Goal: Task Accomplishment & Management: Use online tool/utility

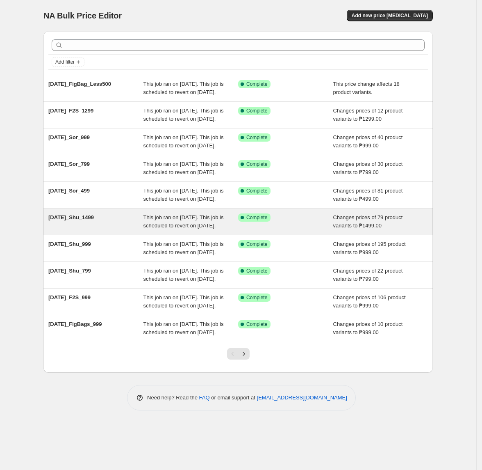
scroll to position [36, 0]
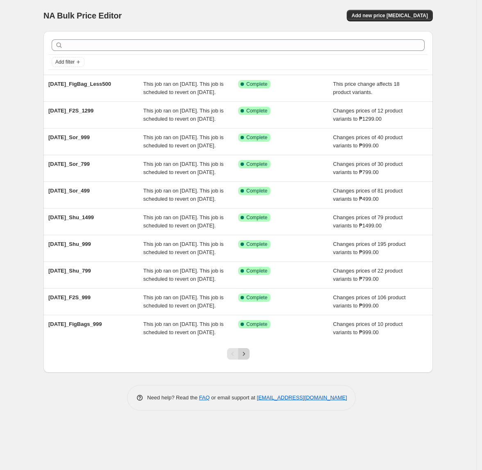
click at [248, 358] on icon "Next" at bounding box center [244, 353] width 8 height 8
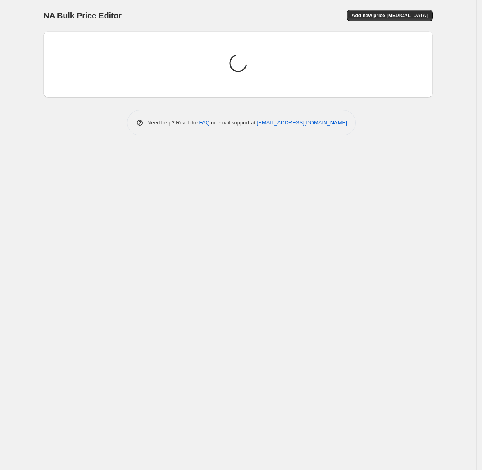
scroll to position [0, 0]
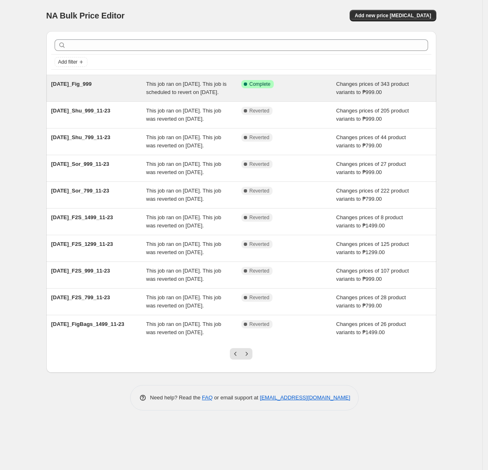
click at [301, 94] on div "Success Complete Complete" at bounding box center [288, 88] width 95 height 16
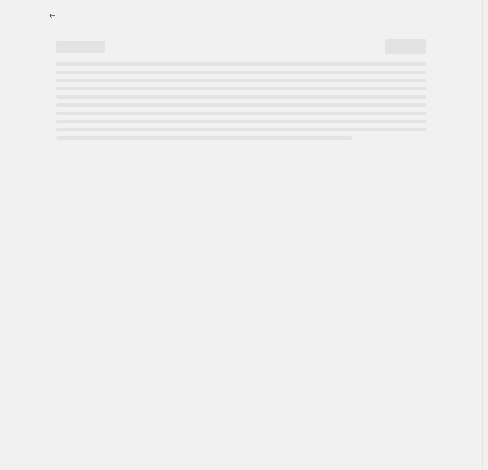
select select "no_change"
select select "tag"
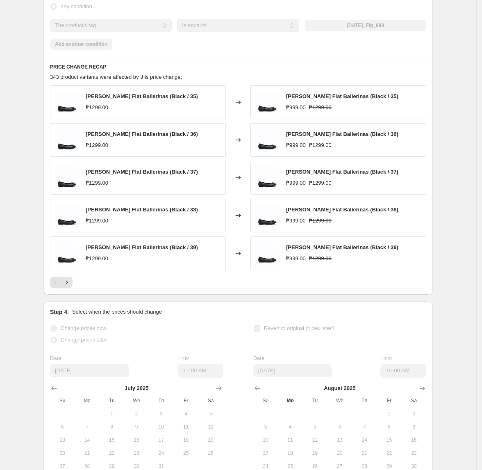
scroll to position [591, 0]
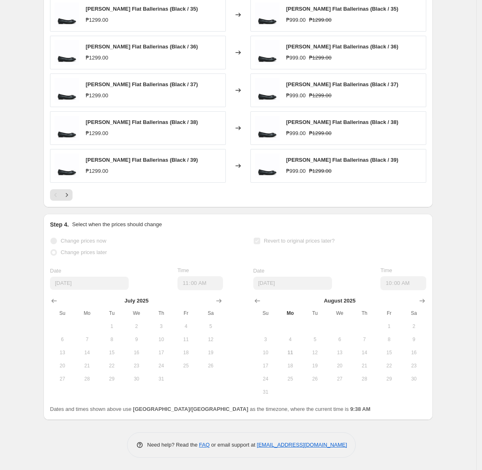
click at [352, 360] on button "20" at bounding box center [340, 365] width 25 height 13
click at [367, 351] on span "14" at bounding box center [365, 352] width 18 height 7
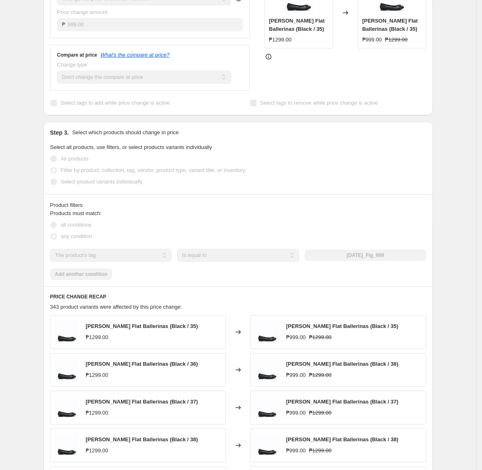
scroll to position [0, 0]
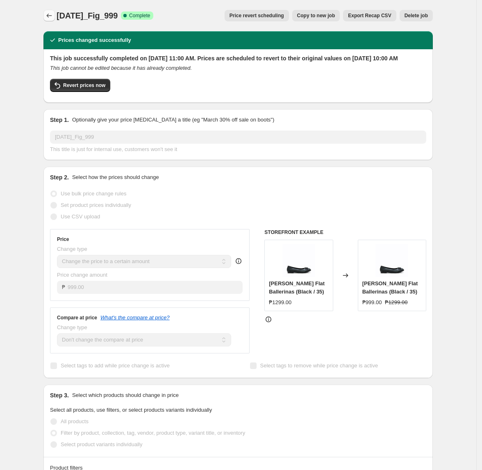
click at [46, 12] on button "Price change jobs" at bounding box center [48, 15] width 11 height 11
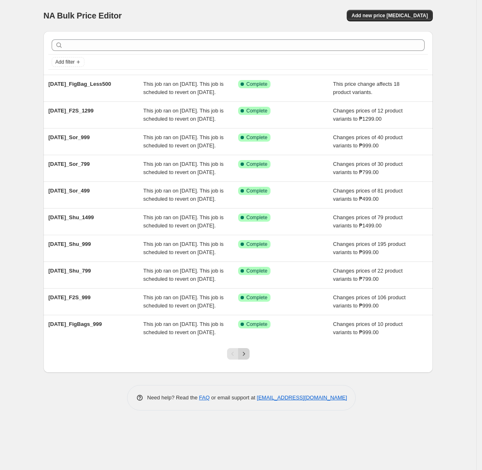
click at [250, 359] on button "Next" at bounding box center [243, 353] width 11 height 11
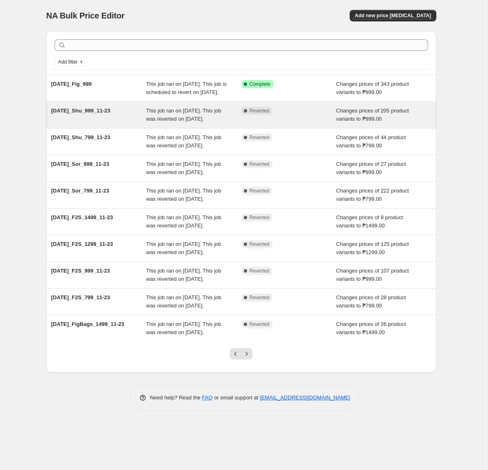
click at [227, 123] on div "This job ran on [DATE]. This job was reverted on [DATE]." at bounding box center [193, 115] width 95 height 16
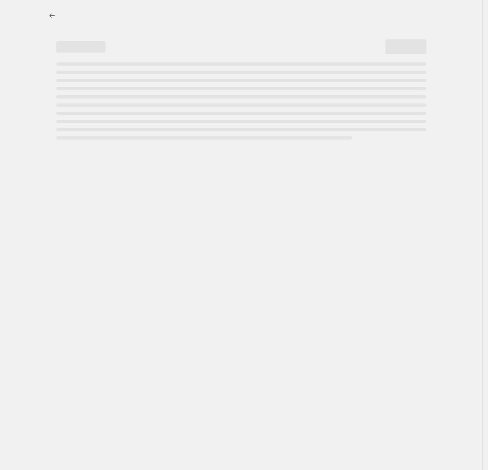
select select "no_change"
select select "tag"
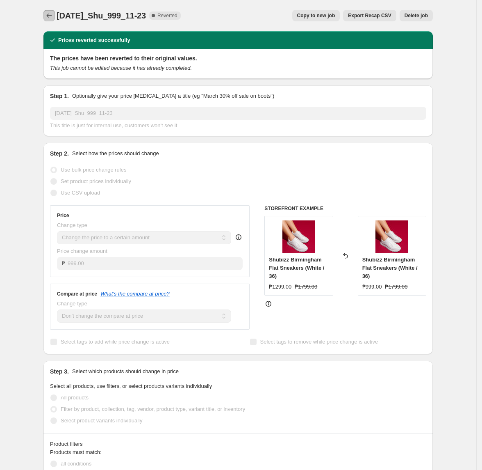
click at [50, 10] on button "Price change jobs" at bounding box center [48, 15] width 11 height 11
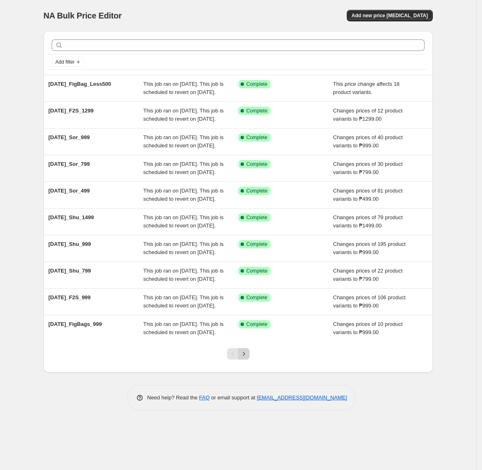
click at [244, 358] on icon "Next" at bounding box center [244, 353] width 8 height 8
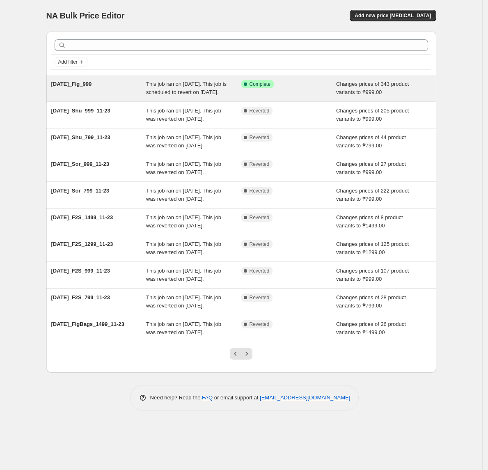
click at [195, 91] on span "This job ran on [DATE]. This job is scheduled to revert on [DATE]." at bounding box center [186, 88] width 80 height 14
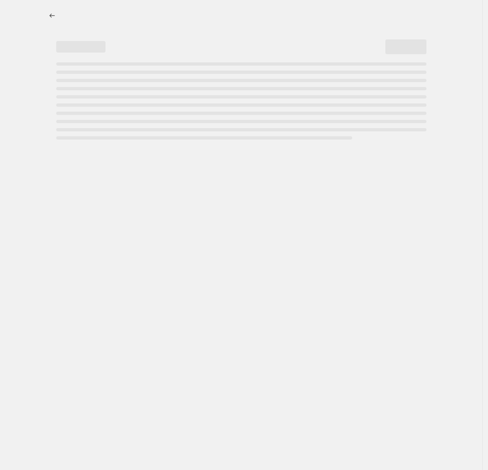
select select "no_change"
select select "tag"
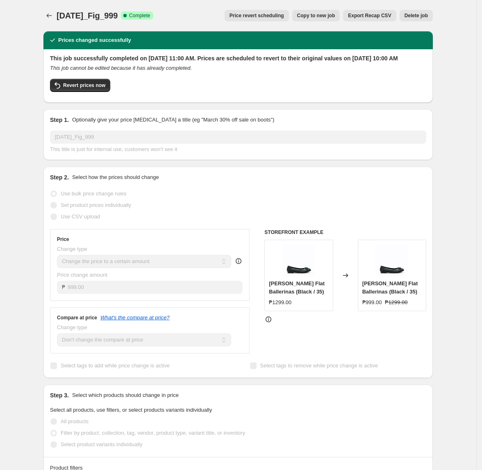
click at [261, 16] on span "Price revert scheduling" at bounding box center [257, 15] width 55 height 7
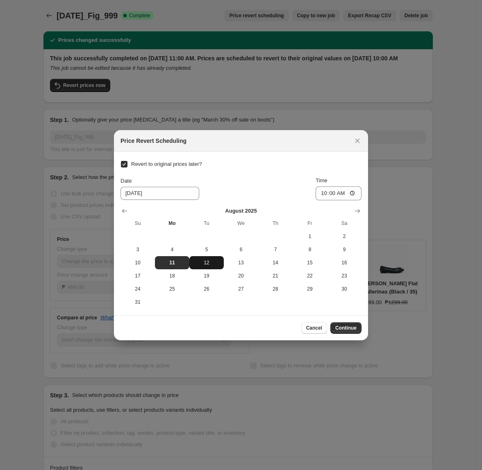
click at [201, 264] on span "12" at bounding box center [207, 262] width 28 height 7
type input "[DATE]"
click at [348, 330] on span "Continue" at bounding box center [345, 327] width 21 height 7
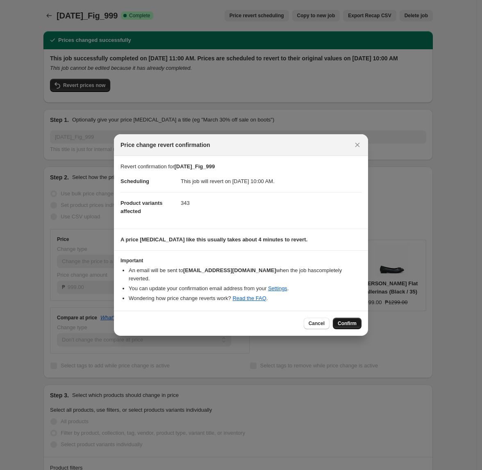
click at [348, 320] on span "Confirm" at bounding box center [347, 323] width 19 height 7
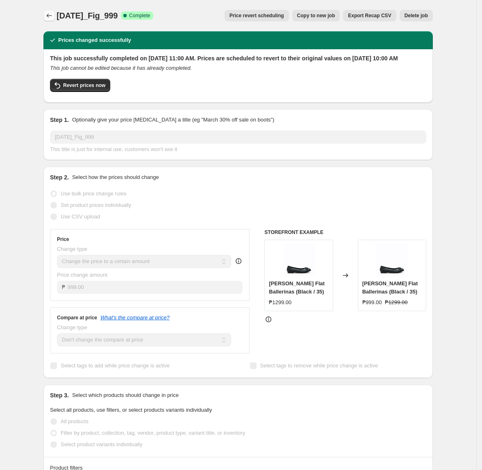
click at [52, 16] on icon "Price change jobs" at bounding box center [49, 16] width 5 height 4
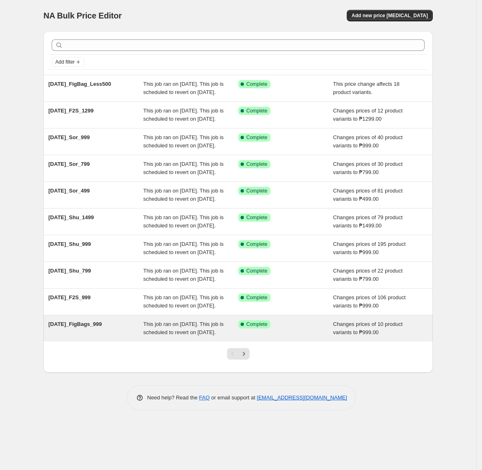
scroll to position [36, 0]
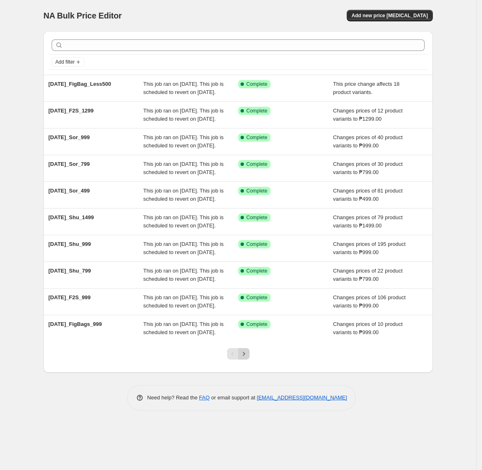
click at [250, 359] on button "Next" at bounding box center [243, 353] width 11 height 11
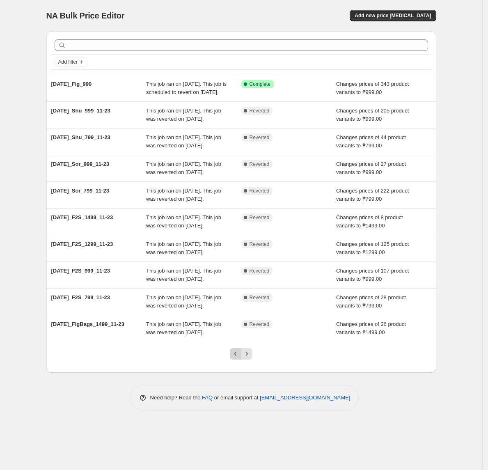
click at [232, 358] on icon "Previous" at bounding box center [235, 353] width 8 height 8
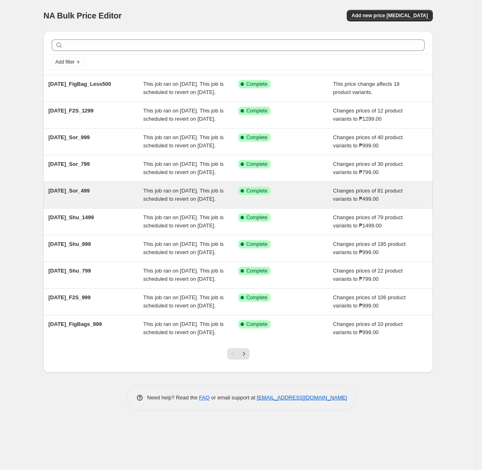
scroll to position [36, 0]
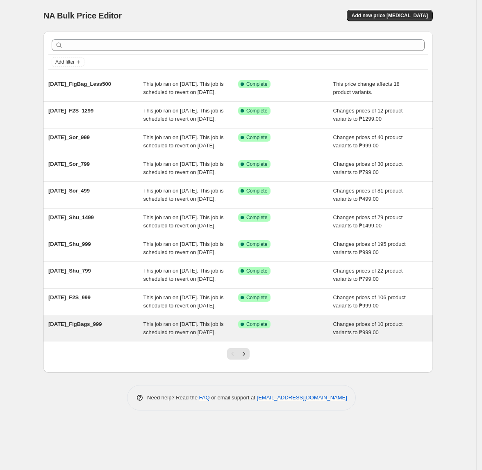
click at [274, 336] on div "Success Complete Complete" at bounding box center [285, 328] width 95 height 16
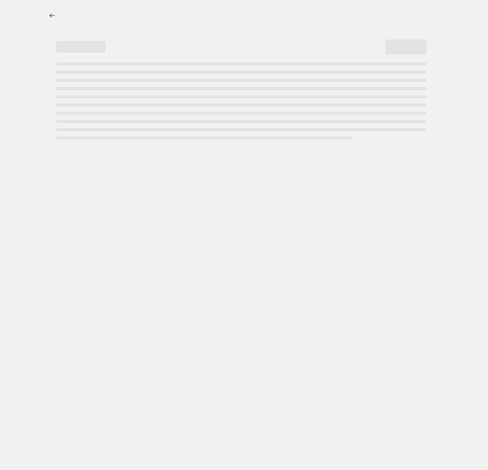
select select "no_change"
select select "tag"
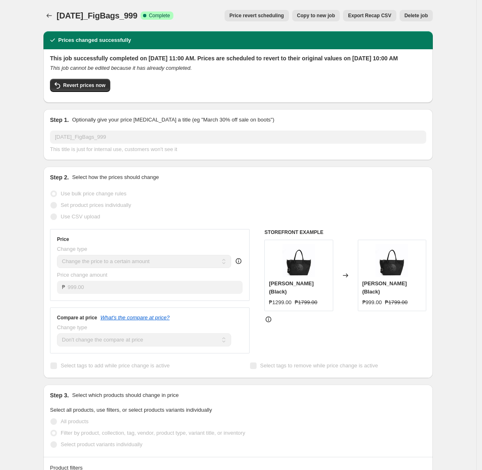
click at [256, 14] on span "Price revert scheduling" at bounding box center [257, 15] width 55 height 7
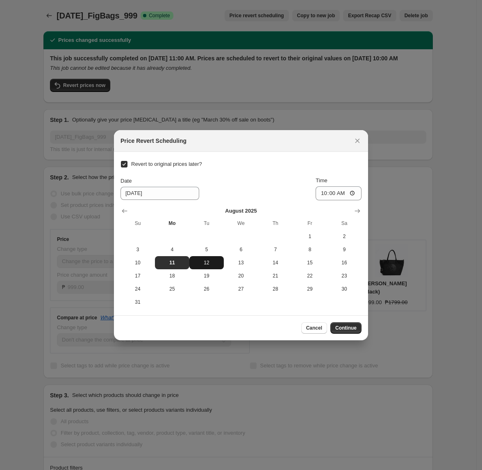
click at [206, 266] on button "12" at bounding box center [206, 262] width 34 height 13
type input "[DATE]"
click at [354, 331] on span "Continue" at bounding box center [345, 327] width 21 height 7
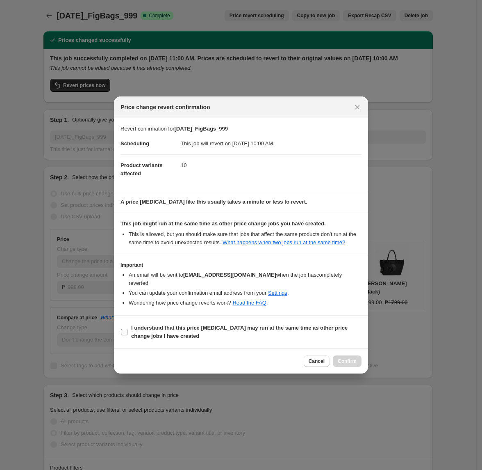
click at [299, 325] on b "I understand that this price [MEDICAL_DATA] may run at the same time as other p…" at bounding box center [239, 331] width 217 height 14
click at [128, 328] on input "I understand that this price [MEDICAL_DATA] may run at the same time as other p…" at bounding box center [124, 331] width 7 height 7
checkbox input "true"
click at [341, 355] on button "Confirm" at bounding box center [347, 360] width 29 height 11
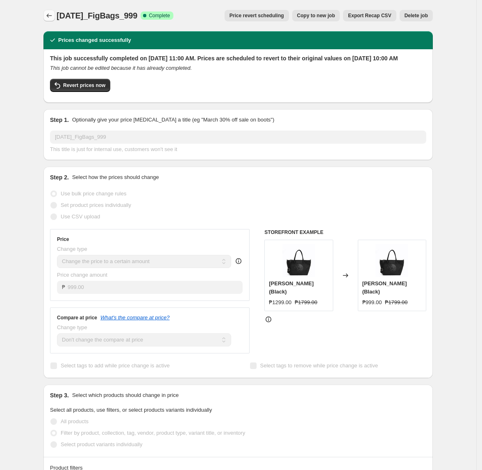
click at [52, 17] on icon "Price change jobs" at bounding box center [49, 15] width 8 height 8
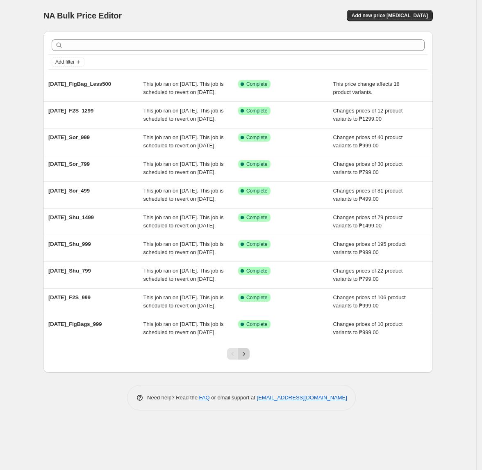
click at [247, 358] on icon "Next" at bounding box center [244, 353] width 8 height 8
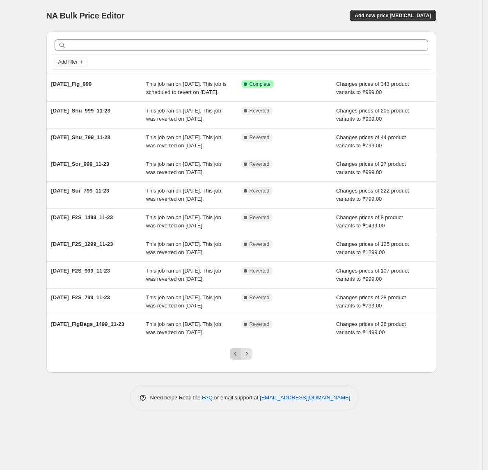
click at [231, 358] on icon "Previous" at bounding box center [235, 353] width 8 height 8
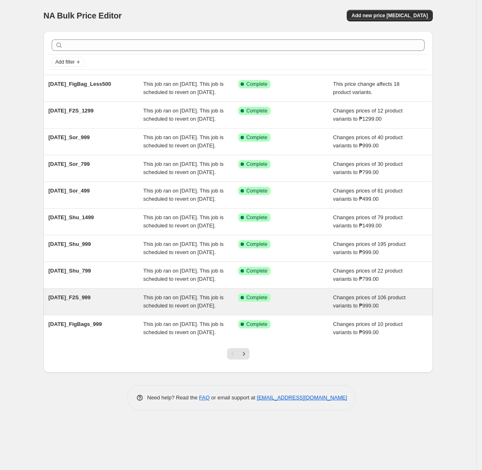
click at [273, 310] on div "Success Complete Complete" at bounding box center [285, 301] width 95 height 16
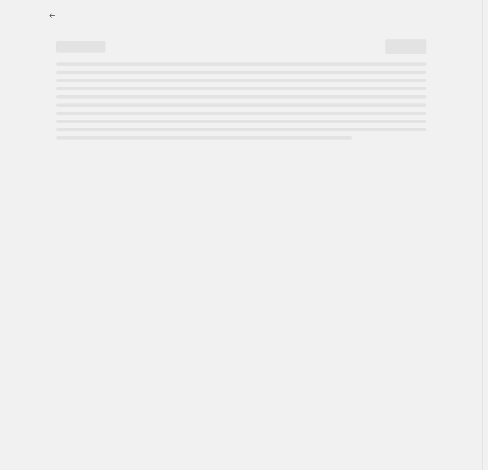
select select "no_change"
select select "tag"
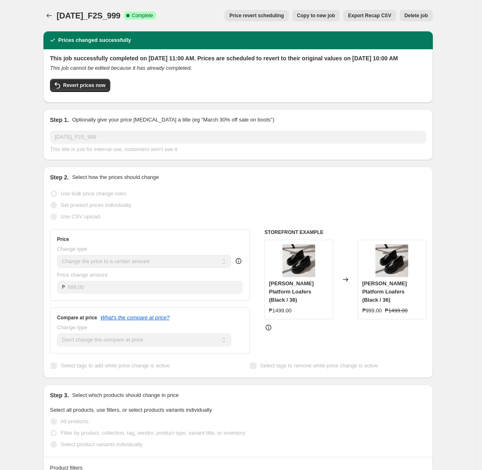
click at [280, 12] on span "Price revert scheduling" at bounding box center [257, 15] width 55 height 7
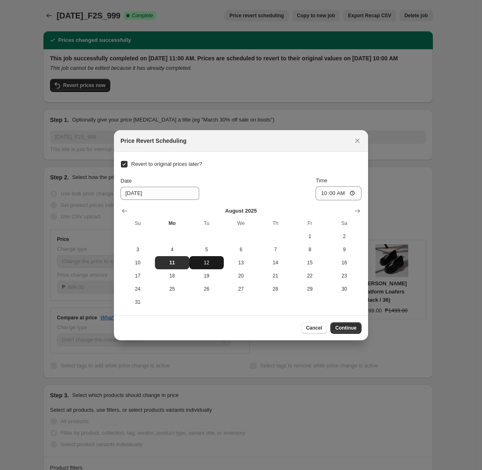
click at [211, 261] on span "12" at bounding box center [207, 262] width 28 height 7
type input "[DATE]"
click at [346, 333] on button "Continue" at bounding box center [346, 327] width 31 height 11
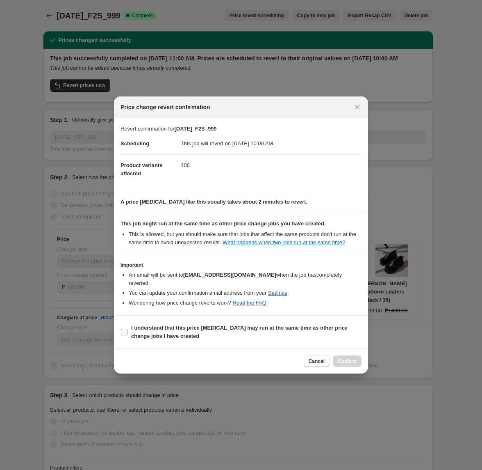
click at [156, 324] on b "I understand that this price [MEDICAL_DATA] may run at the same time as other p…" at bounding box center [239, 331] width 217 height 14
click at [128, 328] on input "I understand that this price [MEDICAL_DATA] may run at the same time as other p…" at bounding box center [124, 331] width 7 height 7
checkbox input "true"
click at [350, 363] on div "Cancel Confirm" at bounding box center [241, 360] width 254 height 25
click at [350, 360] on span "Confirm" at bounding box center [347, 361] width 19 height 7
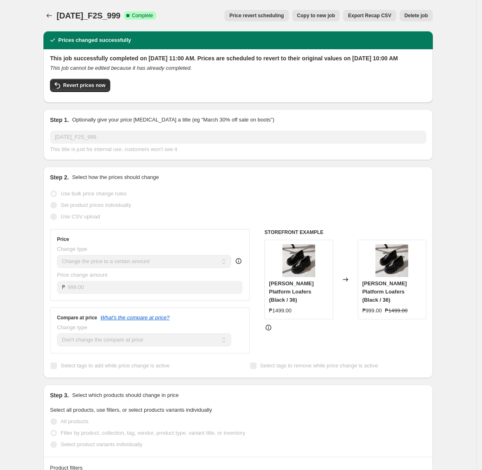
drag, startPoint x: 266, startPoint y: 18, endPoint x: 255, endPoint y: 40, distance: 24.0
click at [51, 17] on icon "Price change jobs" at bounding box center [49, 15] width 8 height 8
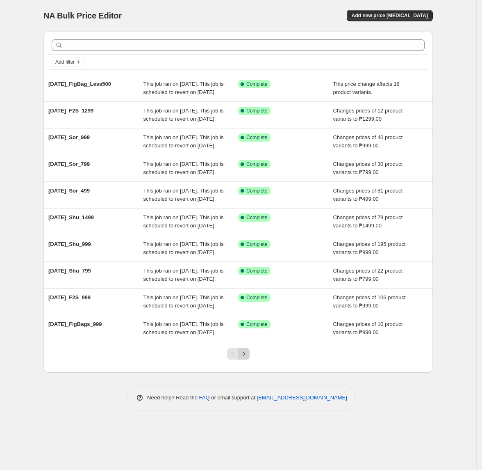
click at [247, 358] on icon "Next" at bounding box center [244, 353] width 8 height 8
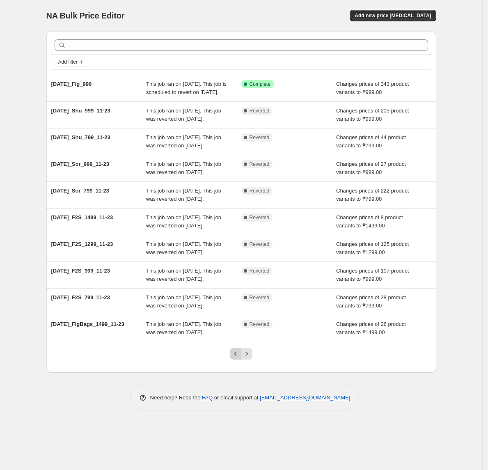
click at [232, 358] on icon "Previous" at bounding box center [235, 353] width 8 height 8
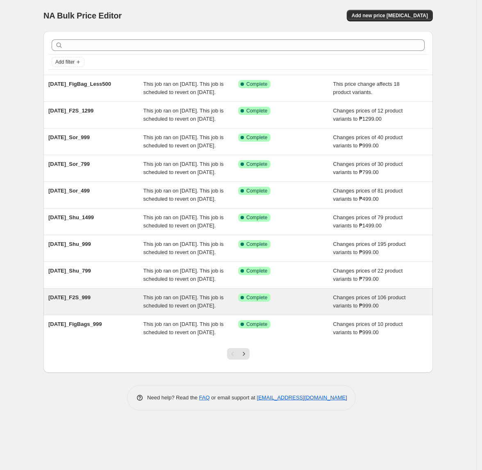
click at [232, 310] on div "This job ran on [DATE]. This job is scheduled to revert on [DATE]." at bounding box center [191, 301] width 95 height 16
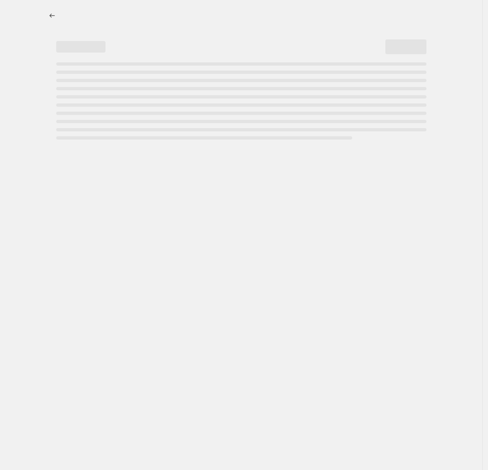
select select "no_change"
select select "tag"
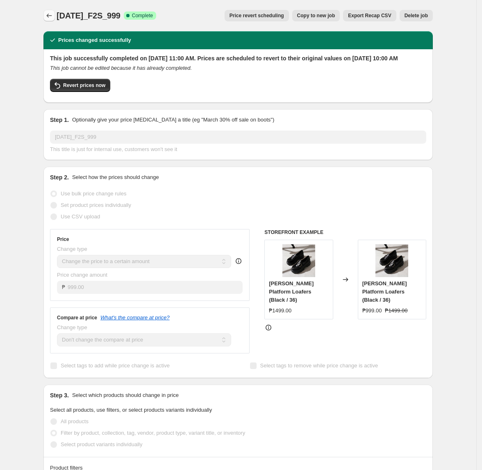
click at [48, 15] on icon "Price change jobs" at bounding box center [49, 15] width 8 height 8
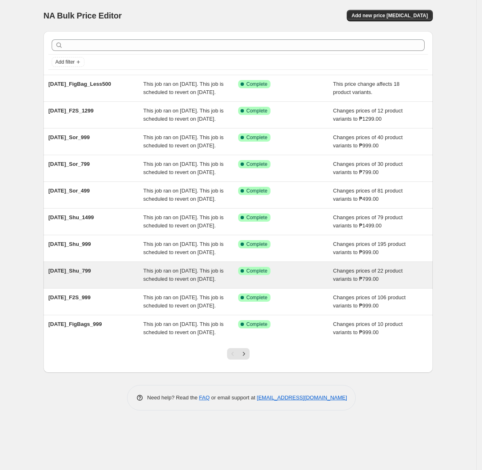
click at [176, 282] on span "This job ran on [DATE]. This job is scheduled to revert on [DATE]." at bounding box center [184, 274] width 80 height 14
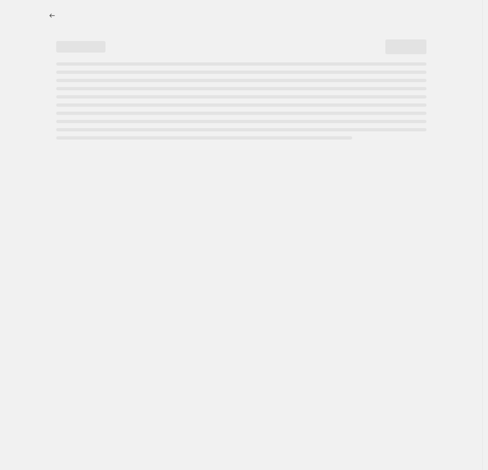
select select "tag"
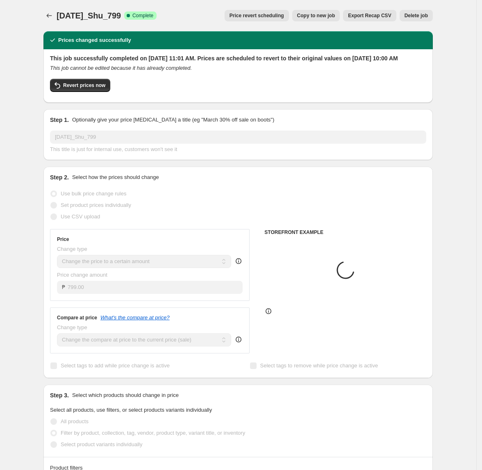
click at [273, 17] on span "Price revert scheduling" at bounding box center [257, 15] width 55 height 7
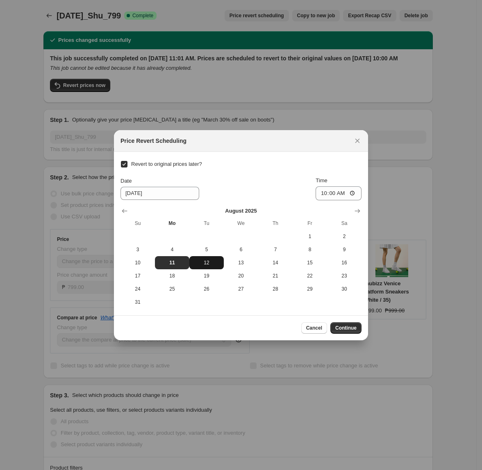
click at [207, 260] on span "12" at bounding box center [207, 262] width 28 height 7
type input "[DATE]"
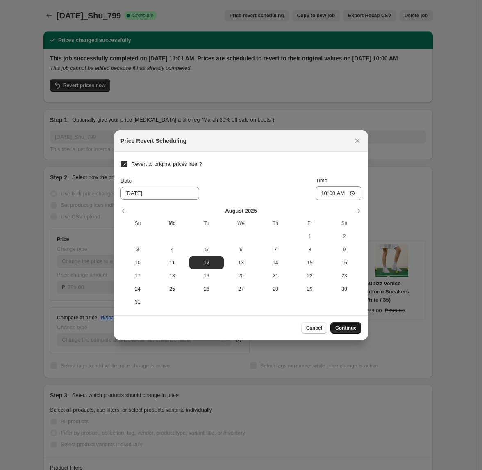
click at [347, 325] on span "Continue" at bounding box center [345, 327] width 21 height 7
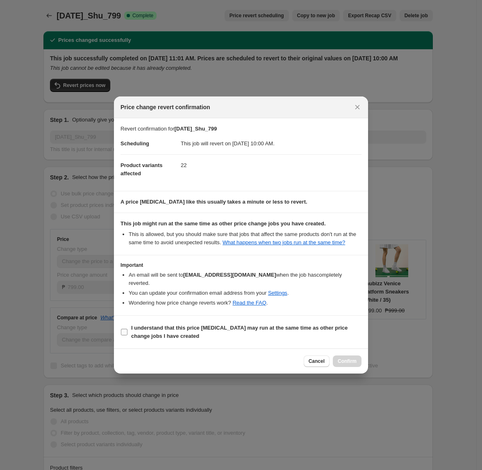
click at [129, 327] on label "I understand that this price [MEDICAL_DATA] may run at the same time as other p…" at bounding box center [241, 332] width 241 height 20
click at [128, 328] on input "I understand that this price [MEDICAL_DATA] may run at the same time as other p…" at bounding box center [124, 331] width 7 height 7
checkbox input "true"
click at [345, 355] on button "Confirm" at bounding box center [347, 360] width 29 height 11
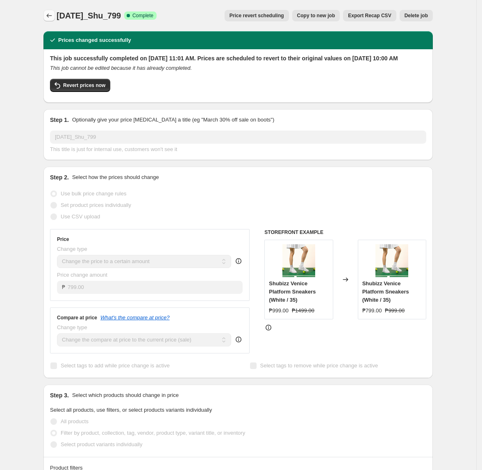
click at [48, 18] on icon "Price change jobs" at bounding box center [49, 15] width 8 height 8
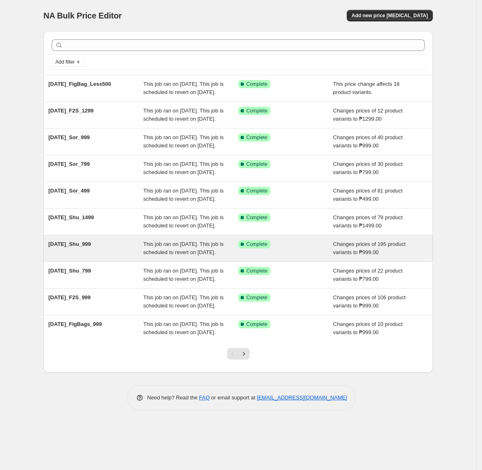
click at [157, 255] on span "This job ran on [DATE]. This job is scheduled to revert on [DATE]." at bounding box center [184, 248] width 80 height 14
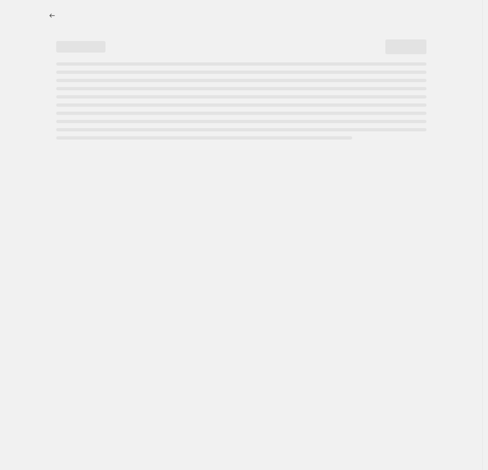
select select "no_change"
select select "tag"
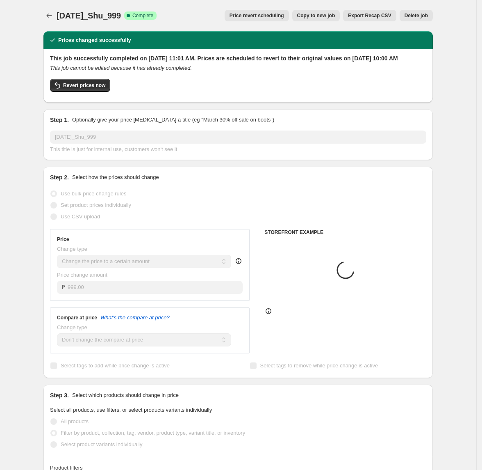
click at [275, 17] on span "Price revert scheduling" at bounding box center [257, 15] width 55 height 7
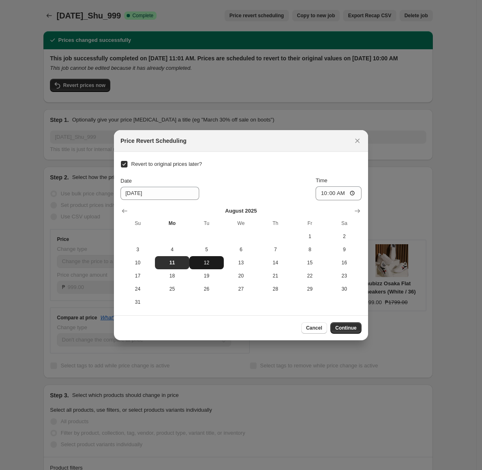
click at [203, 264] on span "12" at bounding box center [207, 262] width 28 height 7
type input "[DATE]"
click at [354, 327] on span "Continue" at bounding box center [345, 327] width 21 height 7
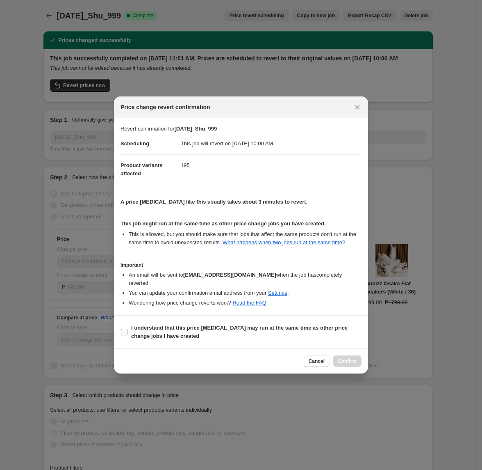
click at [145, 327] on b "I understand that this price [MEDICAL_DATA] may run at the same time as other p…" at bounding box center [239, 331] width 217 height 14
click at [128, 328] on input "I understand that this price [MEDICAL_DATA] may run at the same time as other p…" at bounding box center [124, 331] width 7 height 7
checkbox input "true"
click at [348, 358] on span "Confirm" at bounding box center [347, 361] width 19 height 7
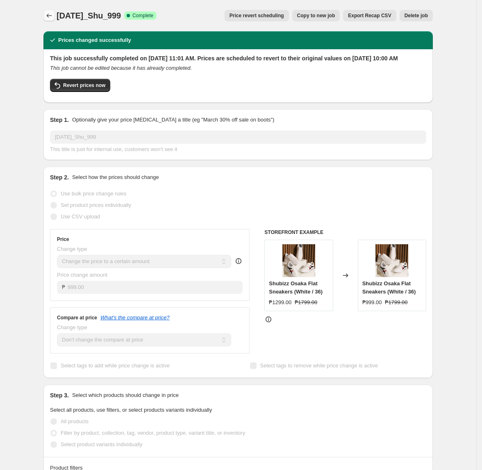
click at [53, 16] on icon "Price change jobs" at bounding box center [49, 15] width 8 height 8
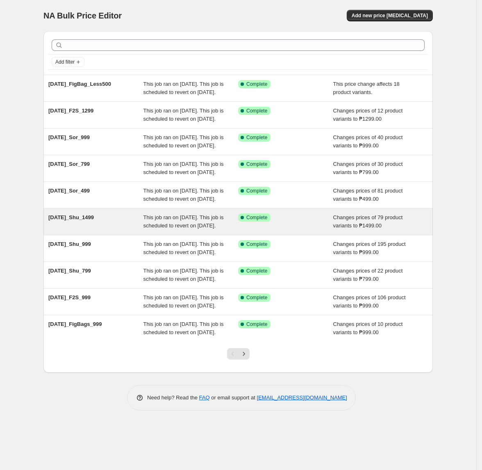
click at [204, 230] on div "This job ran on [DATE]. This job is scheduled to revert on [DATE]." at bounding box center [191, 221] width 95 height 16
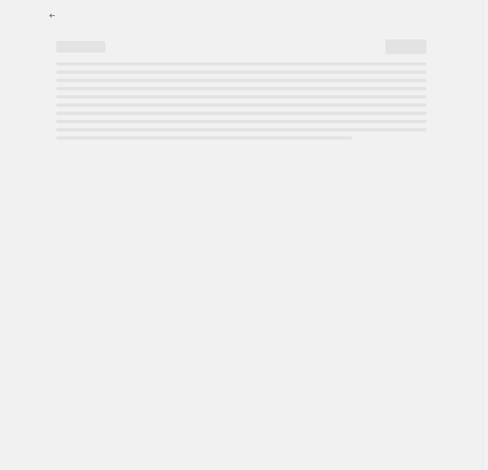
select select "no_change"
select select "tag"
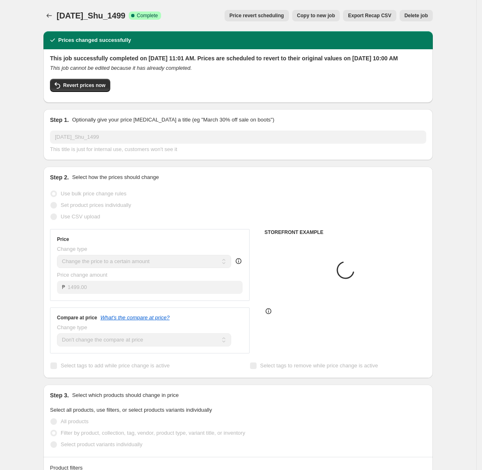
click at [263, 17] on span "Price revert scheduling" at bounding box center [257, 15] width 55 height 7
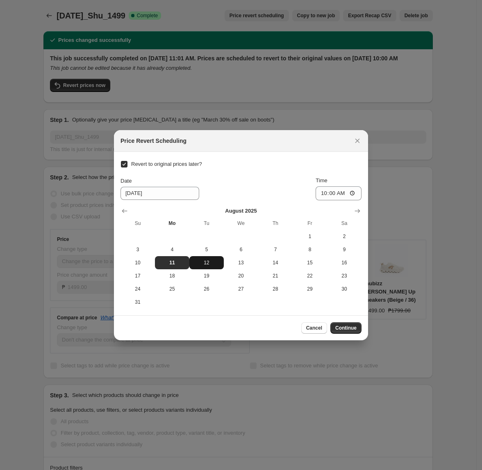
click at [208, 262] on span "12" at bounding box center [207, 262] width 28 height 7
type input "[DATE]"
click at [358, 331] on button "Continue" at bounding box center [346, 327] width 31 height 11
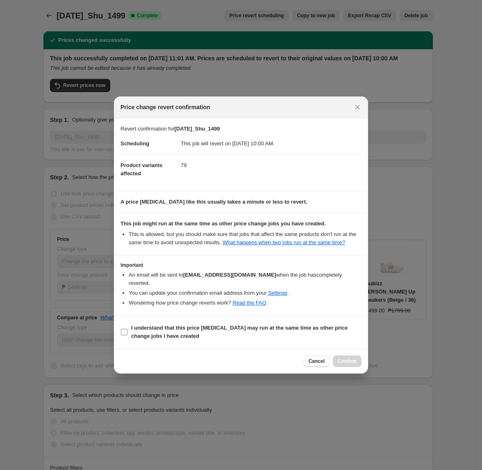
click at [135, 327] on span "I understand that this price [MEDICAL_DATA] may run at the same time as other p…" at bounding box center [246, 332] width 230 height 16
click at [128, 328] on input "I understand that this price [MEDICAL_DATA] may run at the same time as other p…" at bounding box center [124, 331] width 7 height 7
checkbox input "true"
click at [350, 355] on button "Confirm" at bounding box center [347, 360] width 29 height 11
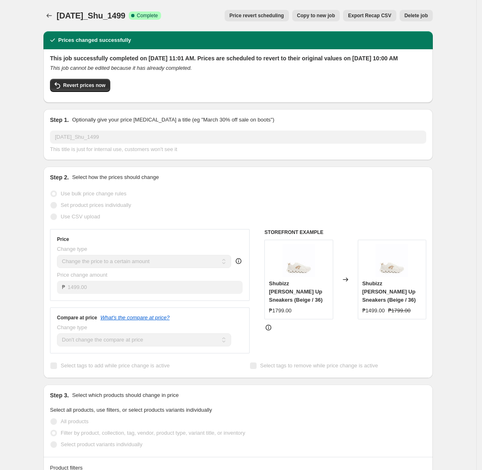
click at [48, 16] on icon "Price change jobs" at bounding box center [49, 15] width 8 height 8
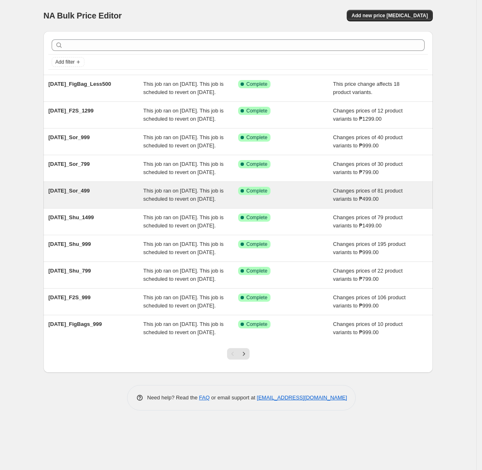
click at [191, 202] on span "This job ran on [DATE]. This job is scheduled to revert on [DATE]." at bounding box center [184, 194] width 80 height 14
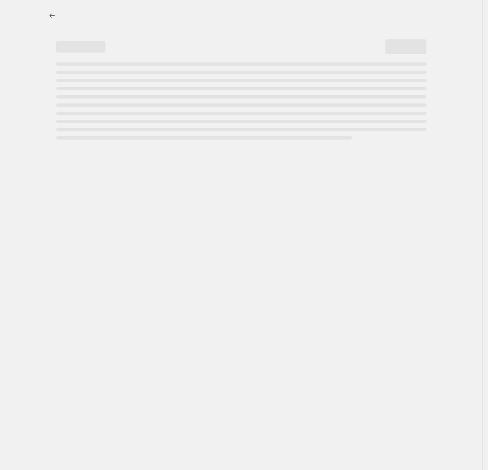
select select "no_change"
select select "tag"
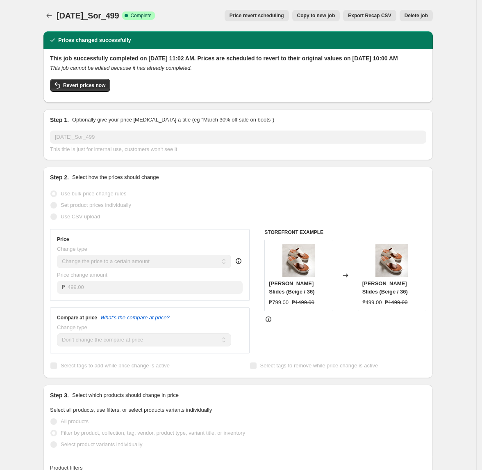
click at [282, 16] on span "Price revert scheduling" at bounding box center [257, 15] width 55 height 7
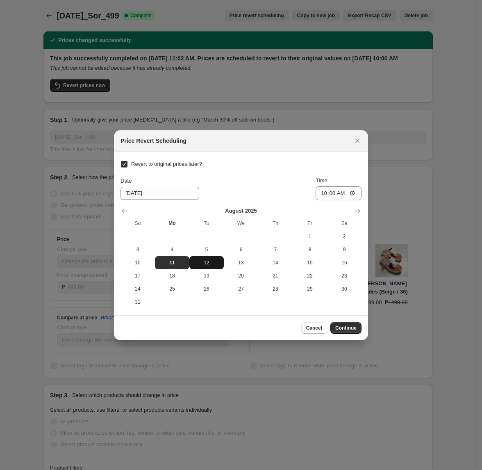
click at [207, 257] on button "12" at bounding box center [206, 262] width 34 height 13
type input "[DATE]"
click at [355, 330] on span "Continue" at bounding box center [345, 327] width 21 height 7
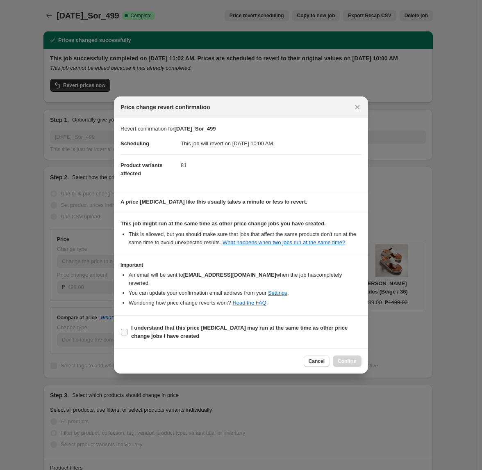
click at [161, 324] on b "I understand that this price [MEDICAL_DATA] may run at the same time as other p…" at bounding box center [239, 331] width 217 height 14
click at [128, 328] on input "I understand that this price [MEDICAL_DATA] may run at the same time as other p…" at bounding box center [124, 331] width 7 height 7
checkbox input "true"
click at [350, 358] on span "Confirm" at bounding box center [347, 361] width 19 height 7
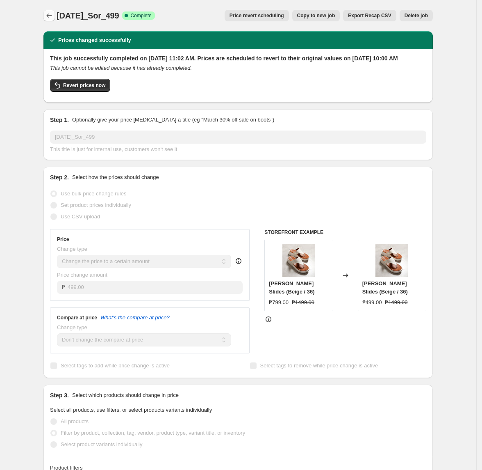
click at [48, 18] on icon "Price change jobs" at bounding box center [49, 15] width 8 height 8
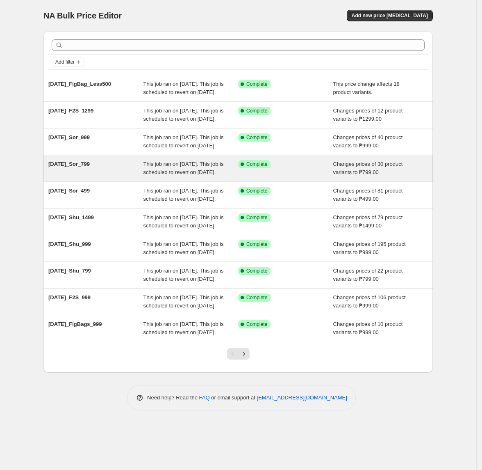
click at [198, 175] on span "This job ran on [DATE]. This job is scheduled to revert on [DATE]." at bounding box center [184, 168] width 80 height 14
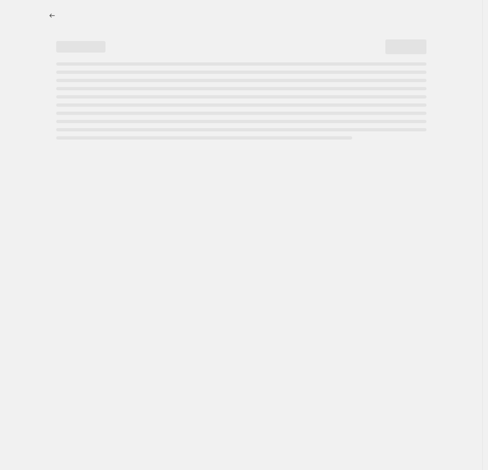
select select "no_change"
select select "tag"
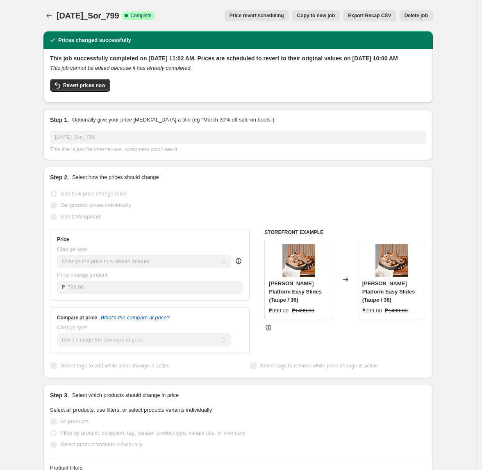
click at [256, 18] on span "Price revert scheduling" at bounding box center [257, 15] width 55 height 7
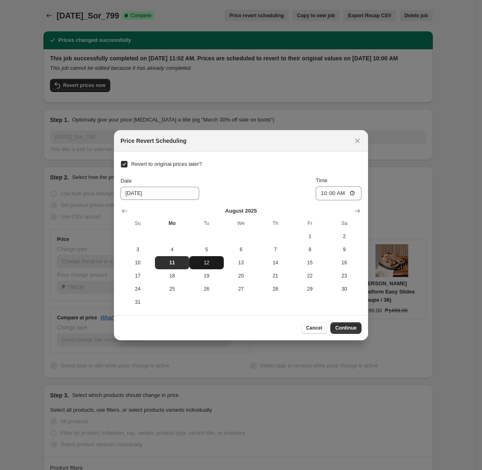
click at [201, 265] on span "12" at bounding box center [207, 262] width 28 height 7
type input "[DATE]"
click at [350, 327] on span "Continue" at bounding box center [345, 327] width 21 height 7
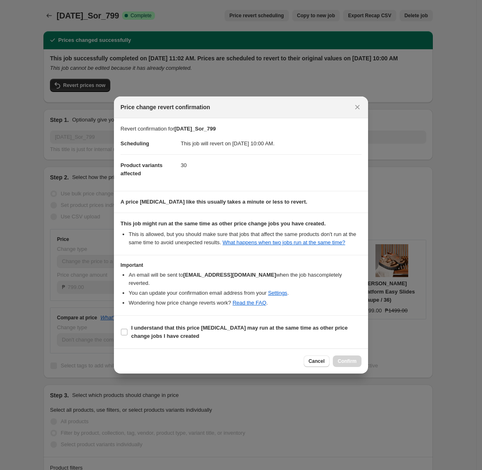
click at [154, 324] on b "I understand that this price [MEDICAL_DATA] may run at the same time as other p…" at bounding box center [239, 331] width 217 height 14
click at [128, 328] on input "I understand that this price [MEDICAL_DATA] may run at the same time as other p…" at bounding box center [124, 331] width 7 height 7
checkbox input "true"
click at [342, 358] on span "Confirm" at bounding box center [347, 361] width 19 height 7
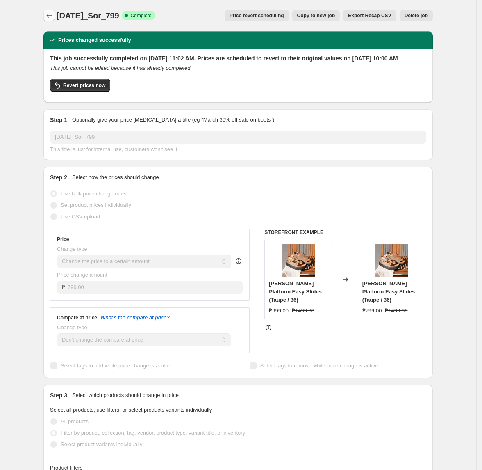
click at [52, 14] on icon "Price change jobs" at bounding box center [49, 15] width 8 height 8
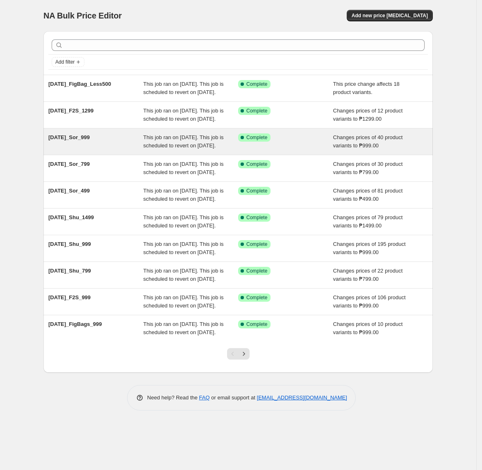
click at [107, 150] on div "[DATE]_Sor_999" at bounding box center [95, 141] width 95 height 16
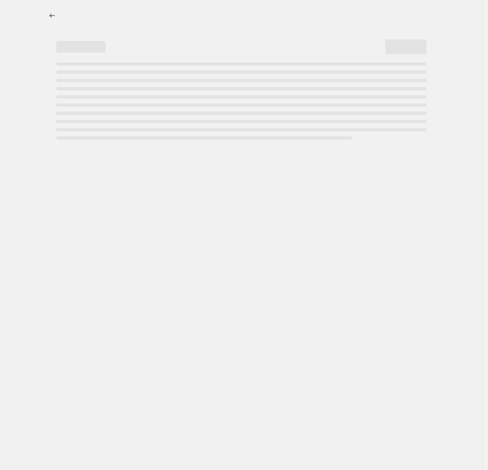
select select "no_change"
select select "tag"
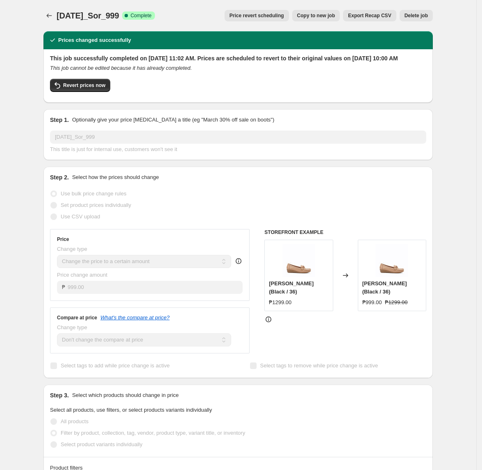
click at [255, 16] on span "Price revert scheduling" at bounding box center [257, 15] width 55 height 7
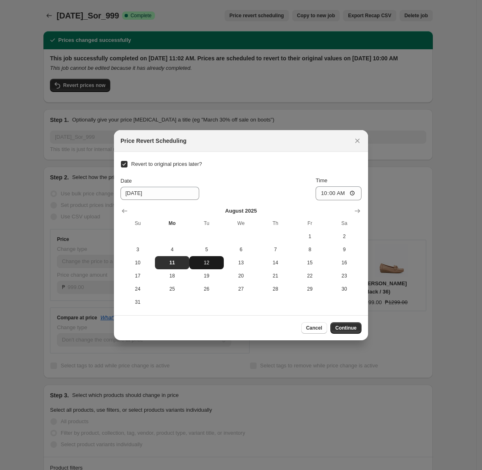
click at [199, 260] on span "12" at bounding box center [207, 262] width 28 height 7
type input "[DATE]"
click at [356, 333] on button "Continue" at bounding box center [346, 327] width 31 height 11
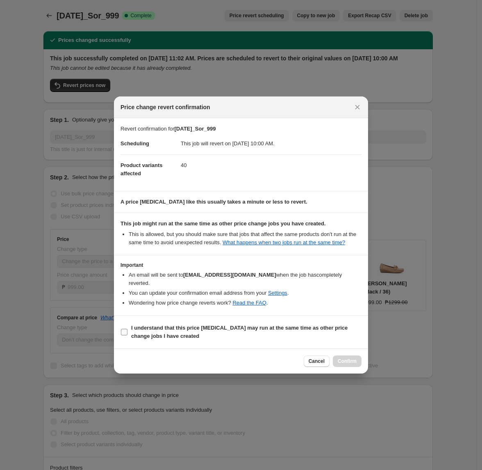
click at [151, 324] on b "I understand that this price [MEDICAL_DATA] may run at the same time as other p…" at bounding box center [239, 331] width 217 height 14
click at [128, 328] on input "I understand that this price [MEDICAL_DATA] may run at the same time as other p…" at bounding box center [124, 331] width 7 height 7
checkbox input "true"
click at [352, 358] on span "Confirm" at bounding box center [347, 361] width 19 height 7
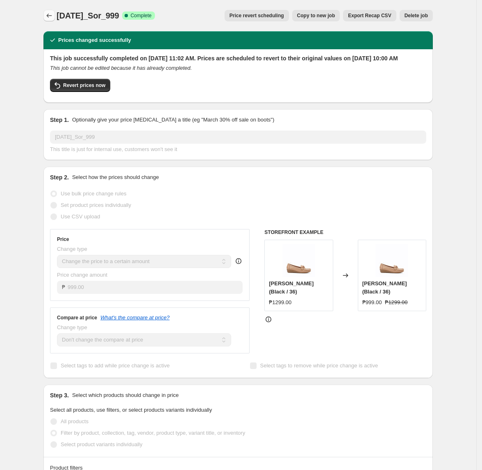
click at [55, 21] on button "Price change jobs" at bounding box center [48, 15] width 11 height 11
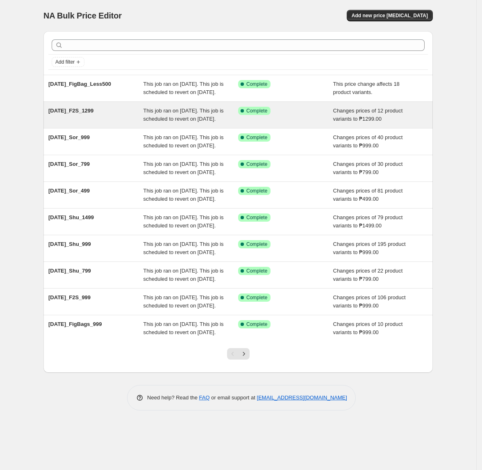
click at [217, 123] on div "This job ran on [DATE]. This job is scheduled to revert on [DATE]." at bounding box center [191, 115] width 95 height 16
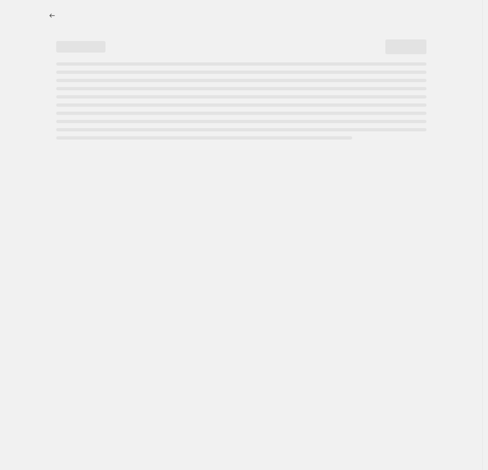
select select "no_change"
select select "tag"
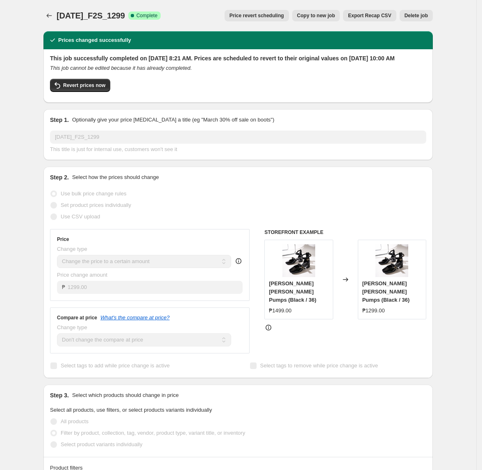
click at [271, 11] on button "Price revert scheduling" at bounding box center [257, 15] width 64 height 11
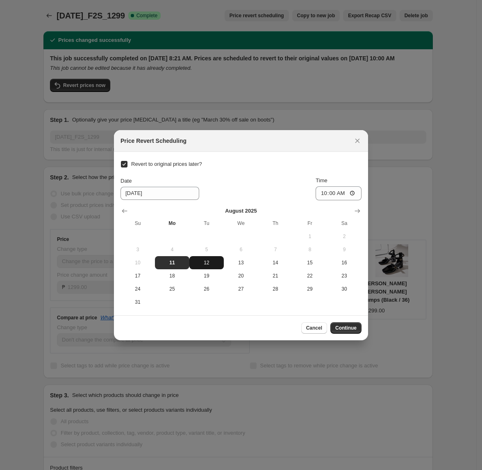
click at [209, 259] on span "12" at bounding box center [207, 262] width 28 height 7
type input "[DATE]"
click at [350, 331] on span "Continue" at bounding box center [345, 327] width 21 height 7
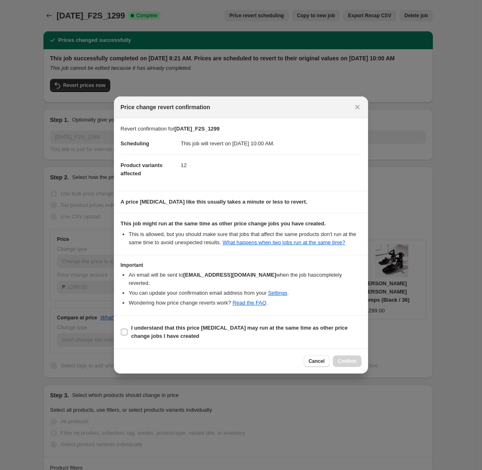
click at [134, 331] on b "I understand that this price [MEDICAL_DATA] may run at the same time as other p…" at bounding box center [239, 331] width 217 height 14
click at [128, 331] on input "I understand that this price [MEDICAL_DATA] may run at the same time as other p…" at bounding box center [124, 331] width 7 height 7
checkbox input "true"
click at [347, 358] on span "Confirm" at bounding box center [347, 361] width 19 height 7
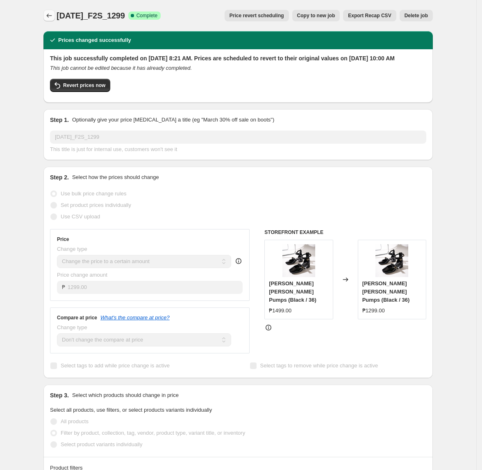
click at [50, 17] on icon "Price change jobs" at bounding box center [49, 15] width 8 height 8
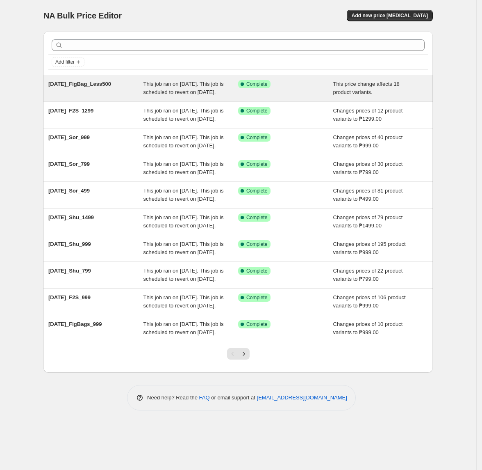
click at [192, 96] on div "This job ran on [DATE]. This job is scheduled to revert on [DATE]." at bounding box center [191, 88] width 95 height 16
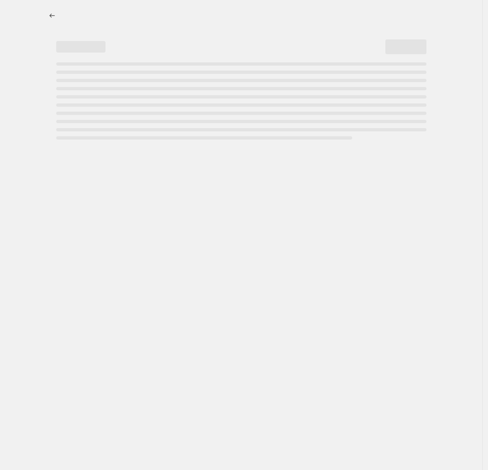
select select "bcap"
select select "no_change"
select select "tag"
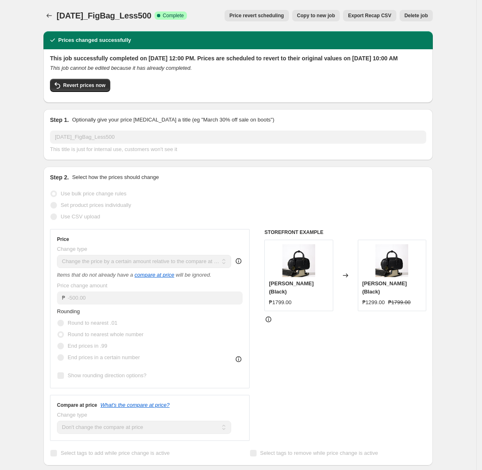
click at [278, 18] on span "Price revert scheduling" at bounding box center [257, 15] width 55 height 7
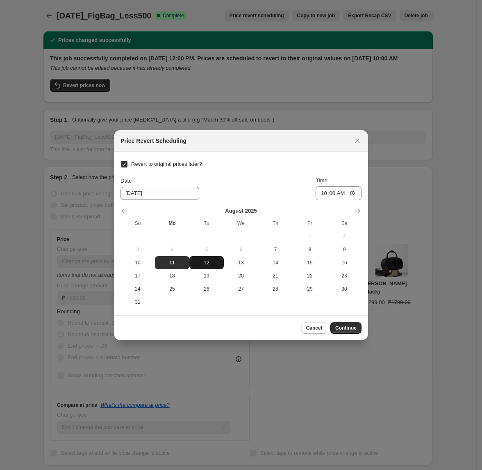
click at [204, 262] on span "12" at bounding box center [207, 262] width 28 height 7
type input "[DATE]"
click at [344, 331] on span "Continue" at bounding box center [345, 327] width 21 height 7
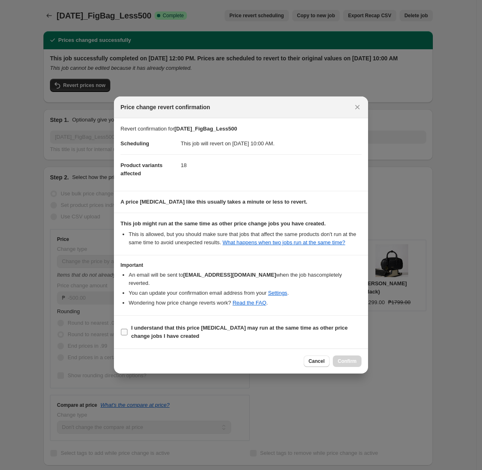
click at [173, 324] on b "I understand that this price [MEDICAL_DATA] may run at the same time as other p…" at bounding box center [239, 331] width 217 height 14
click at [128, 328] on input "I understand that this price [MEDICAL_DATA] may run at the same time as other p…" at bounding box center [124, 331] width 7 height 7
checkbox input "true"
click at [349, 358] on span "Confirm" at bounding box center [347, 361] width 19 height 7
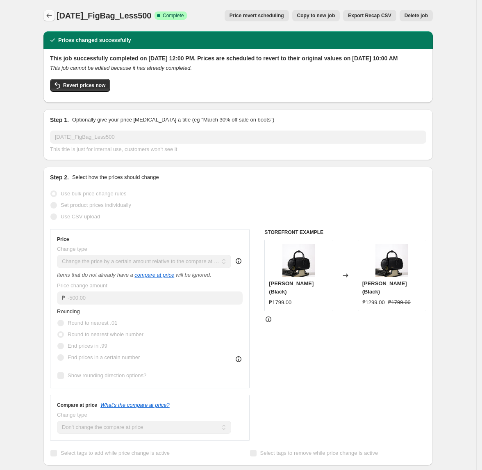
click at [48, 18] on icon "Price change jobs" at bounding box center [49, 15] width 8 height 8
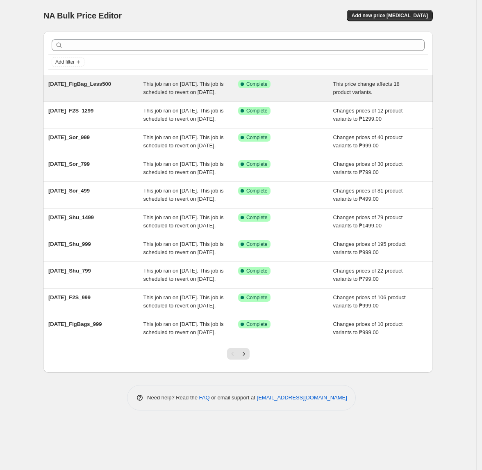
click at [199, 96] on div "This job ran on [DATE]. This job is scheduled to revert on [DATE]." at bounding box center [191, 88] width 95 height 16
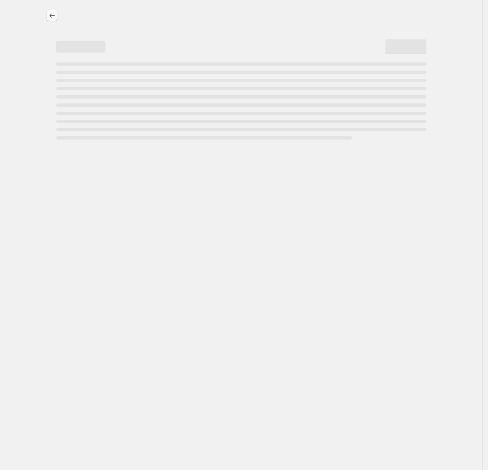
select select "bcap"
select select "no_change"
select select "tag"
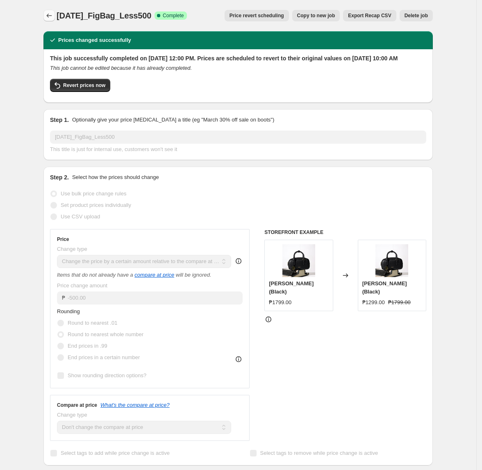
click at [50, 14] on icon "Price change jobs" at bounding box center [49, 15] width 8 height 8
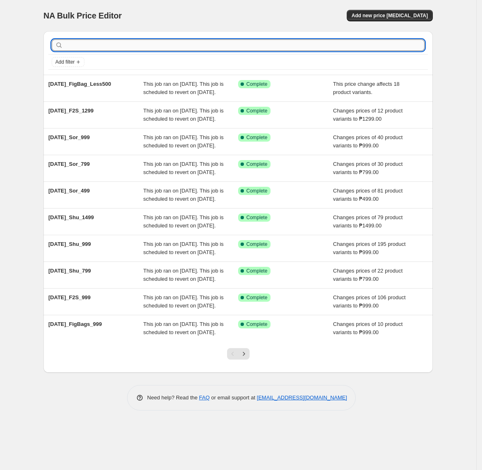
click at [112, 46] on input "text" at bounding box center [245, 44] width 360 height 11
